Goal: Transaction & Acquisition: Obtain resource

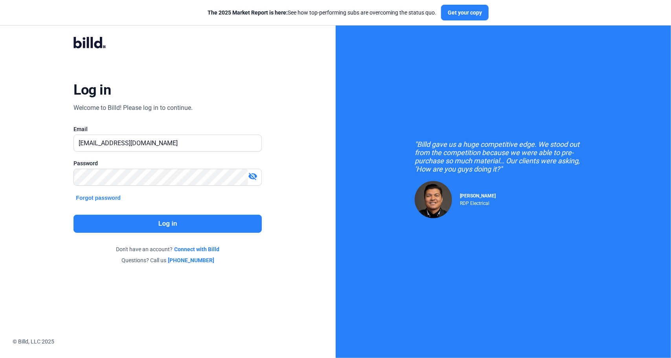
click at [188, 226] on button "Log in" at bounding box center [167, 224] width 188 height 18
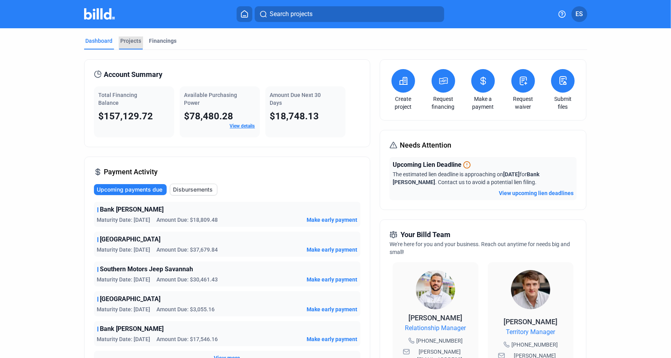
click at [122, 41] on div "Projects" at bounding box center [131, 41] width 21 height 8
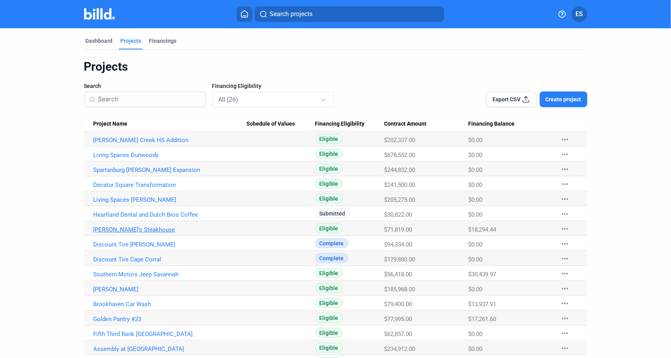
click at [126, 227] on link "[PERSON_NAME]'s Steakhouse" at bounding box center [170, 229] width 153 height 7
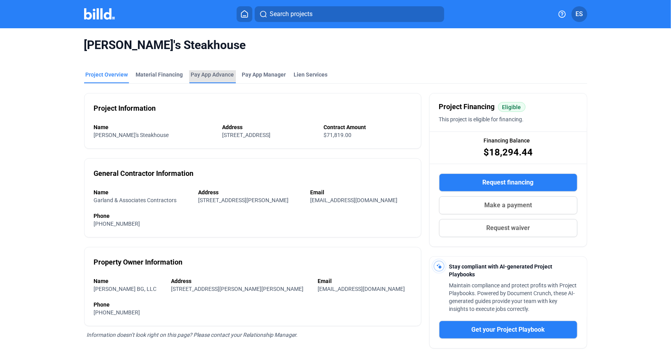
click at [205, 72] on div "Pay App Advance" at bounding box center [212, 75] width 43 height 8
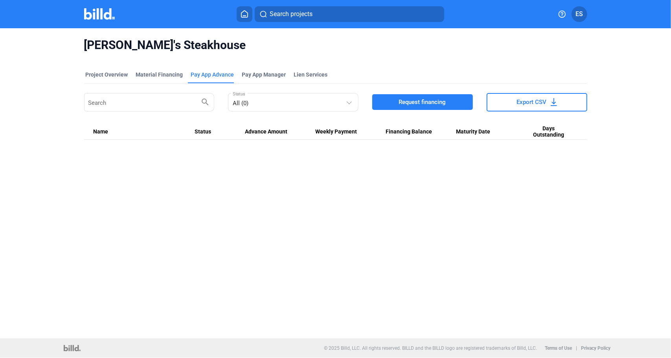
click at [422, 100] on span "Request financing" at bounding box center [422, 102] width 47 height 8
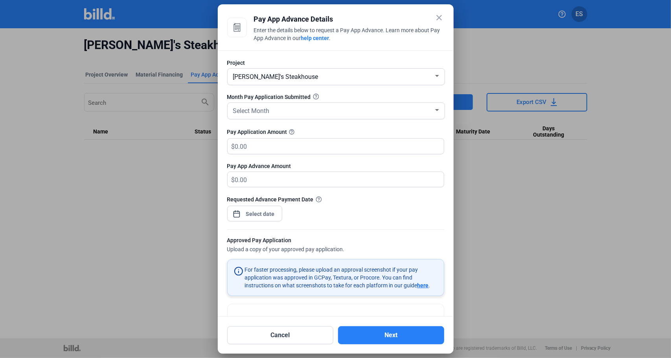
click at [441, 15] on mat-icon "close" at bounding box center [439, 17] width 9 height 9
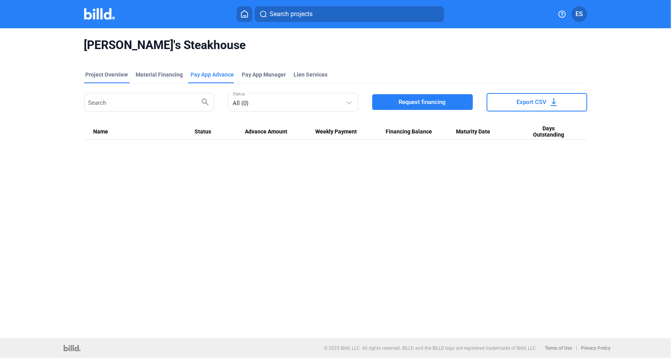
click at [116, 73] on div "Project Overview" at bounding box center [107, 75] width 42 height 8
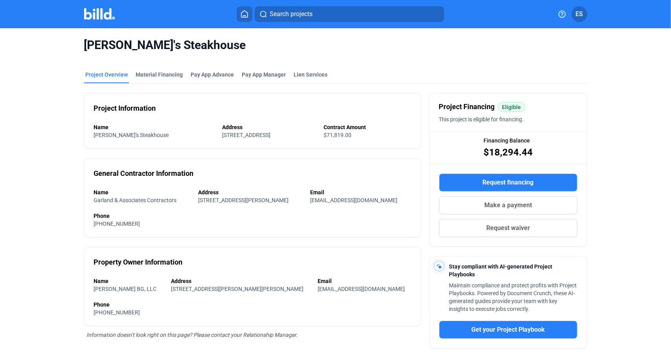
click at [541, 178] on button "Request financing" at bounding box center [508, 183] width 138 height 18
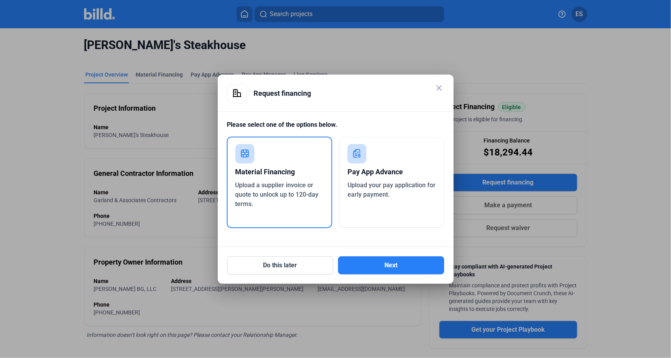
click at [387, 176] on div "Pay App Advance" at bounding box center [391, 171] width 88 height 17
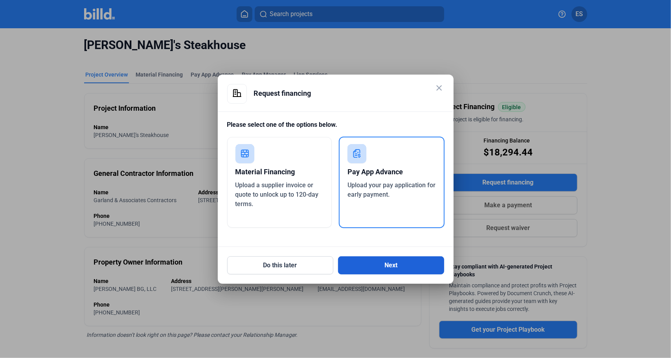
click at [417, 264] on button "Next" at bounding box center [391, 266] width 106 height 18
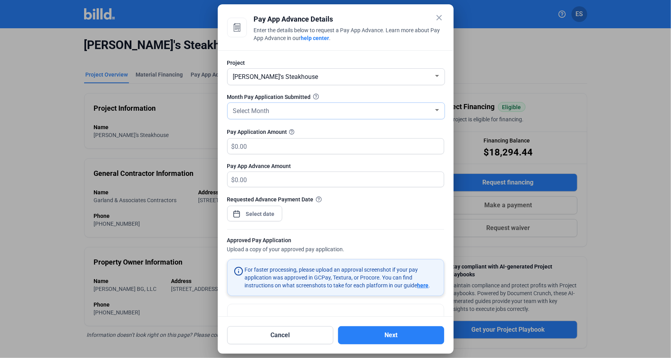
click at [292, 105] on div "Select Month" at bounding box center [332, 110] width 202 height 11
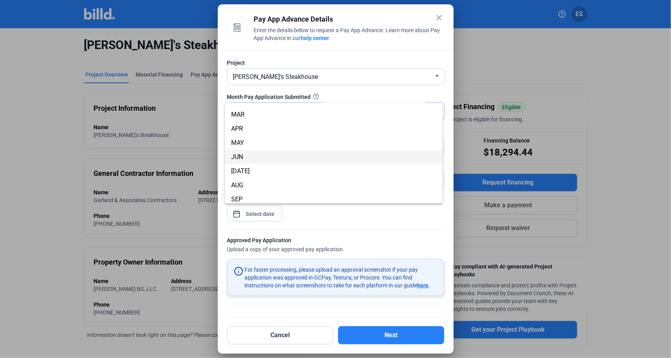
scroll to position [69, 0]
click at [259, 155] on span "SEP" at bounding box center [333, 154] width 205 height 14
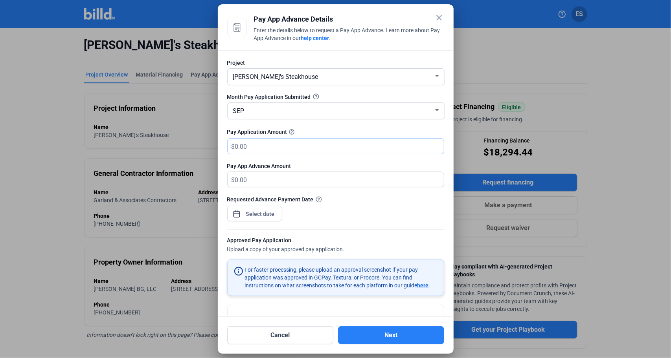
click at [259, 146] on input "text" at bounding box center [339, 146] width 209 height 15
type input "3"
type input "3.00"
type input "34"
type input "34.00"
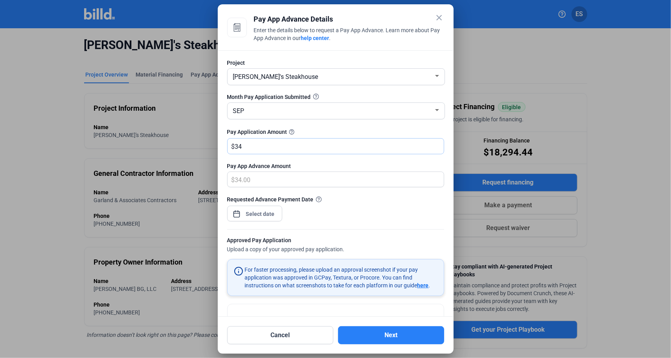
type input "344"
type input "344.00"
type input "3448"
type input "3,448.00"
type input "34489"
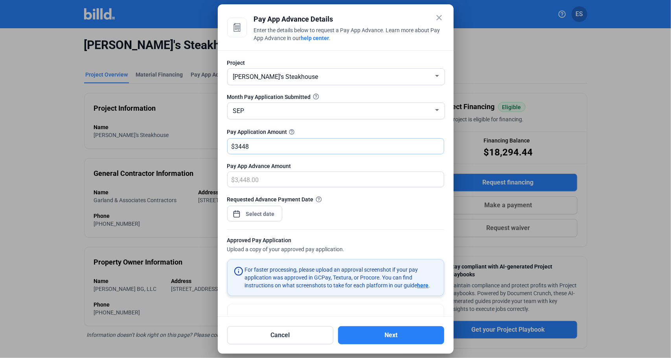
type input "34,489.00"
type input "34,489"
click at [238, 216] on span "Open calendar" at bounding box center [236, 210] width 19 height 19
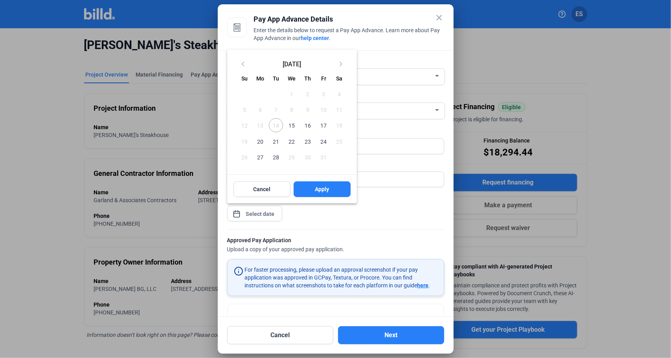
drag, startPoint x: 292, startPoint y: 124, endPoint x: 301, endPoint y: 143, distance: 21.5
click at [292, 124] on span "15" at bounding box center [292, 125] width 14 height 14
click at [328, 188] on span "Apply" at bounding box center [322, 189] width 14 height 8
type input "[DATE]"
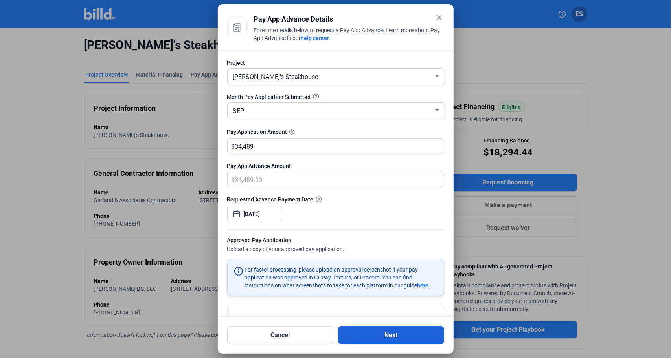
click at [408, 333] on button "Next" at bounding box center [391, 335] width 106 height 18
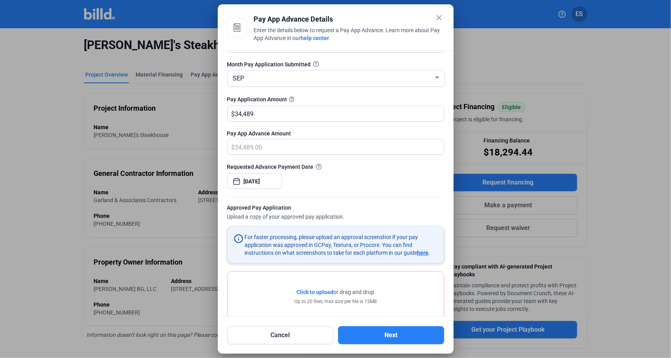
scroll to position [59, 0]
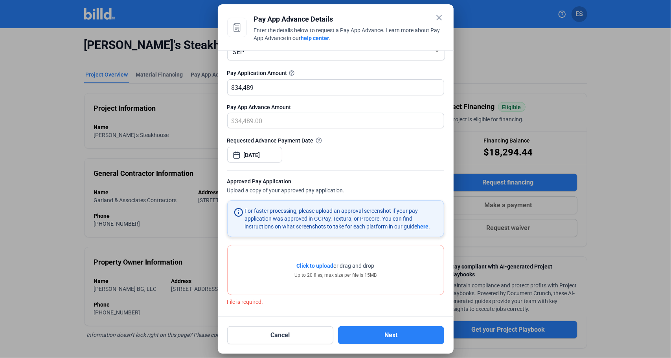
click at [313, 264] on span "Click to upload" at bounding box center [315, 266] width 37 height 6
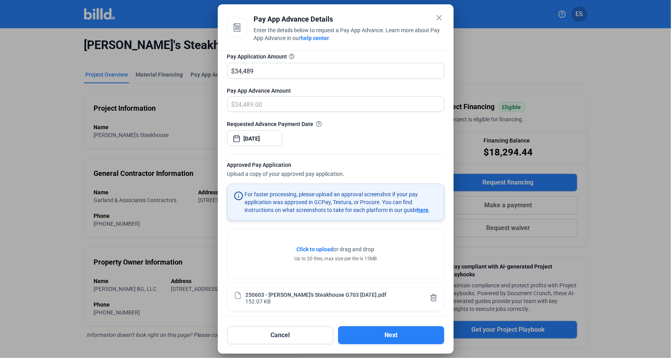
scroll to position [107, 0]
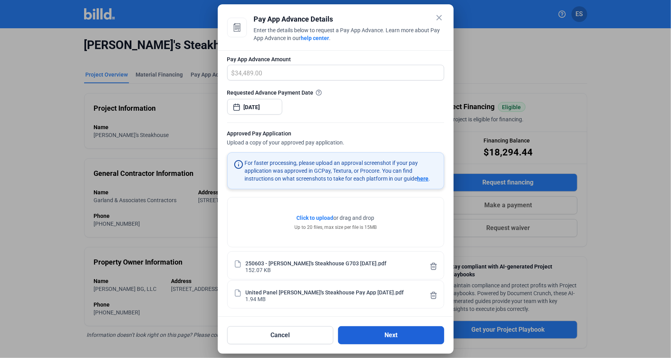
drag, startPoint x: 387, startPoint y: 333, endPoint x: 388, endPoint y: 326, distance: 6.7
click at [388, 333] on button "Next" at bounding box center [391, 335] width 106 height 18
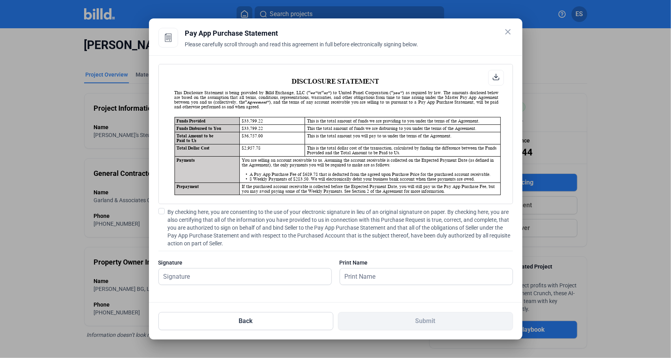
scroll to position [0, 0]
click at [162, 210] on span at bounding box center [161, 211] width 6 height 6
click at [0, 0] on input "By checking here, you are consenting to the use of your electronic signature in…" at bounding box center [0, 0] width 0 height 0
click at [200, 275] on input "text" at bounding box center [241, 277] width 164 height 16
type input "[PERSON_NAME]"
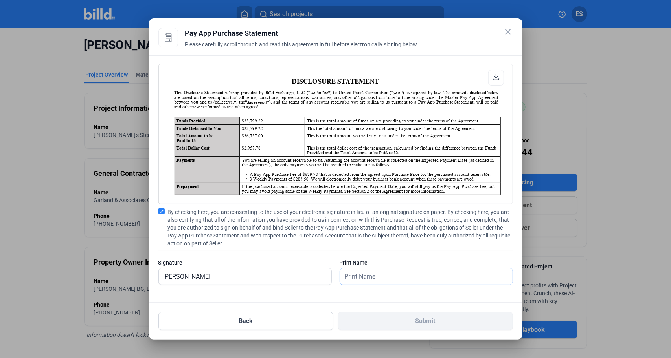
drag, startPoint x: 399, startPoint y: 277, endPoint x: 394, endPoint y: 282, distance: 6.1
click at [398, 277] on input "text" at bounding box center [426, 277] width 172 height 16
type input "[PERSON_NAME]"
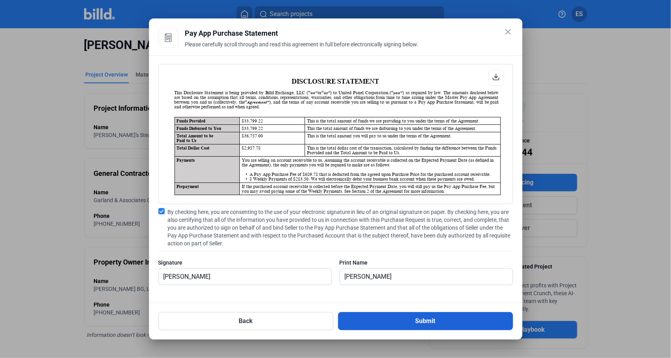
click at [401, 324] on button "Submit" at bounding box center [425, 321] width 175 height 18
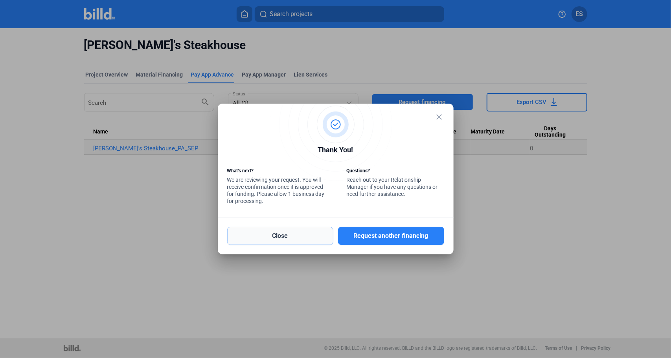
click at [285, 242] on button "Close" at bounding box center [280, 236] width 106 height 18
